Goal: Navigation & Orientation: Find specific page/section

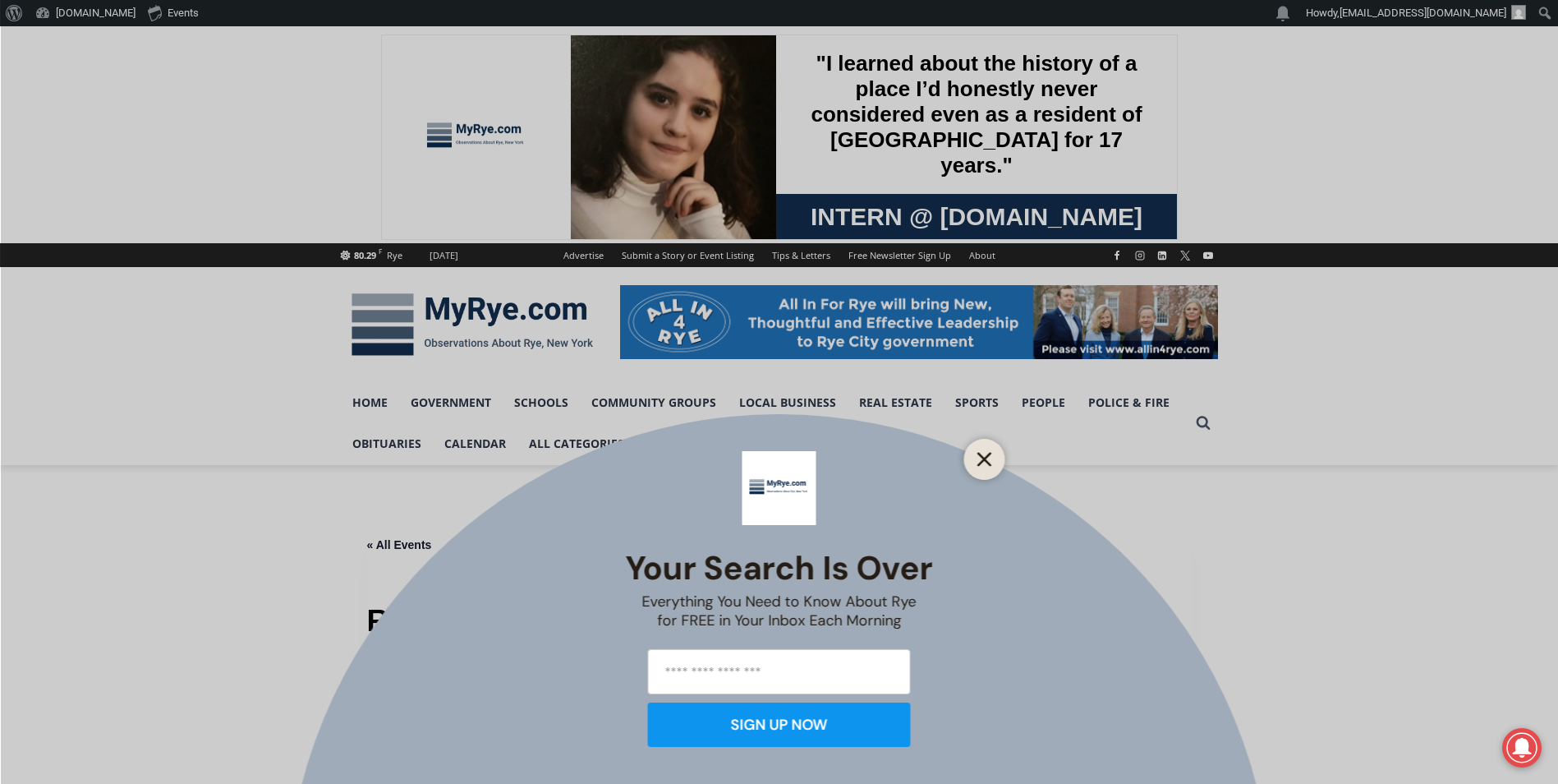
click at [995, 461] on button "Close" at bounding box center [984, 459] width 23 height 23
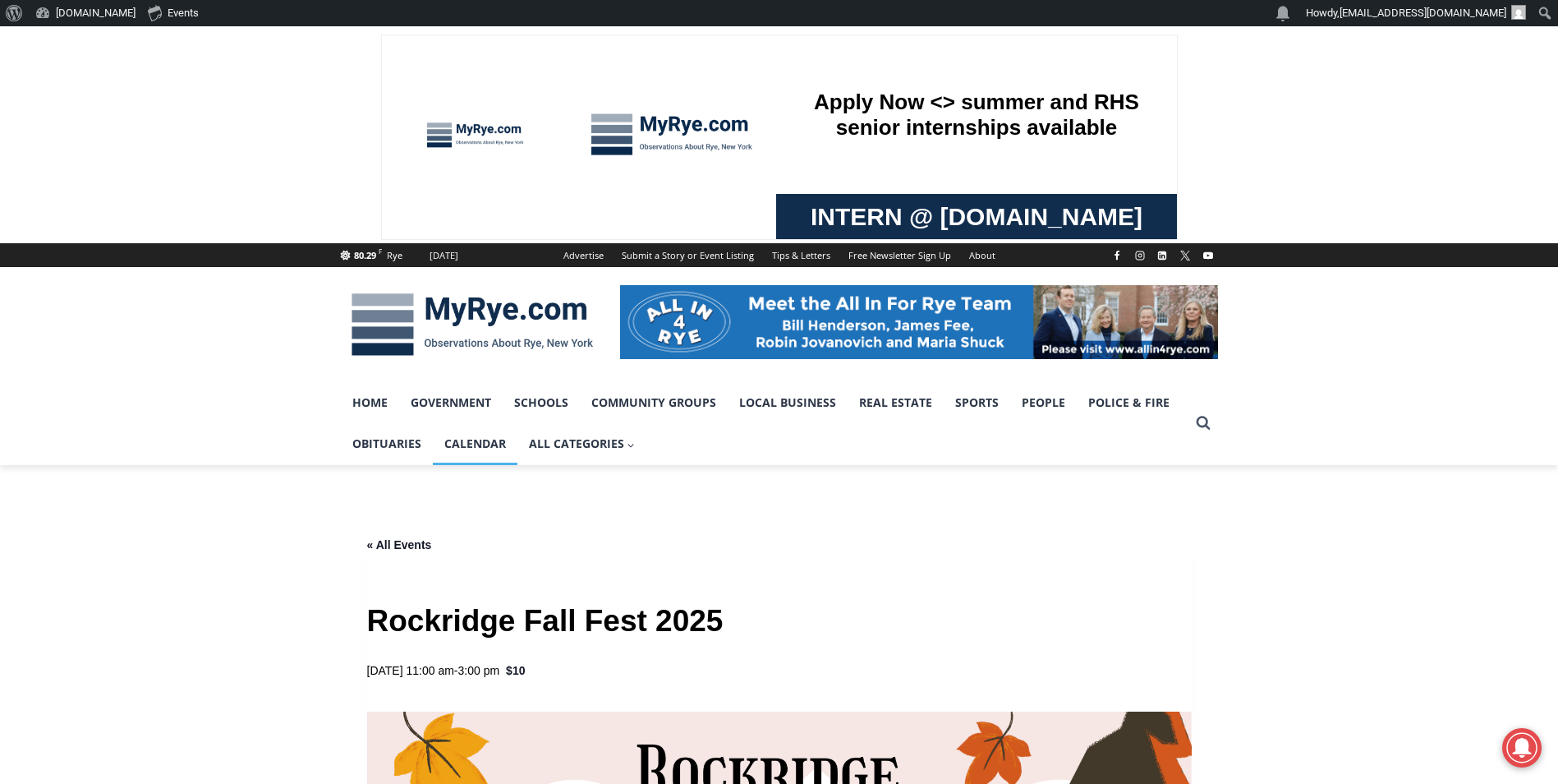
click at [467, 441] on link "Calendar" at bounding box center [474, 444] width 84 height 41
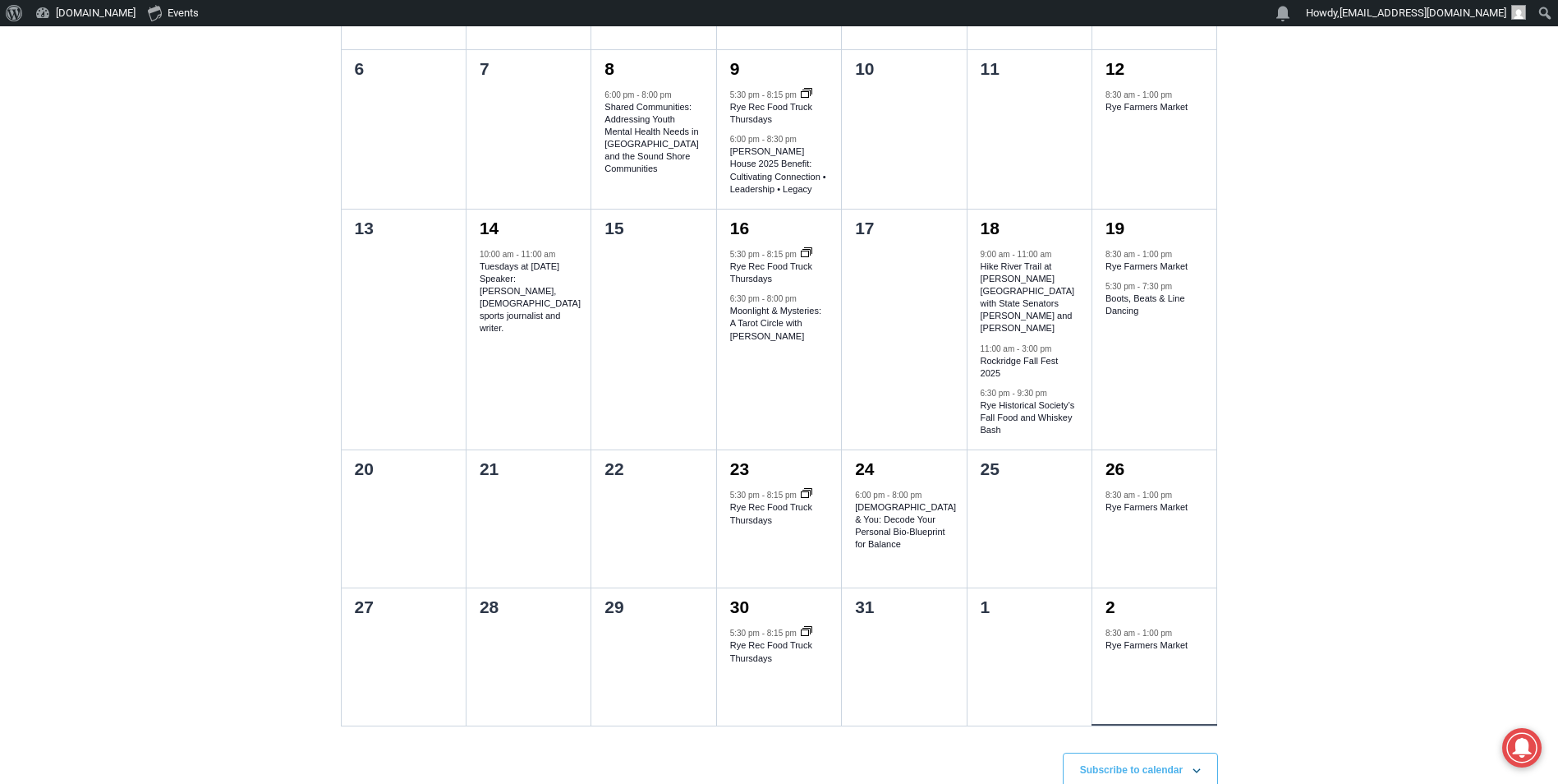
scroll to position [1067, 0]
